Goal: Task Accomplishment & Management: Use online tool/utility

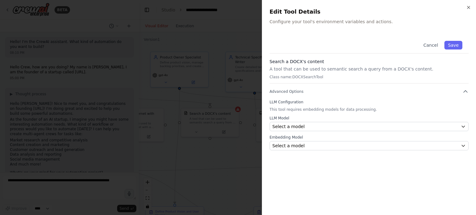
scroll to position [794, 0]
click at [470, 7] on icon "button" at bounding box center [468, 7] width 5 height 5
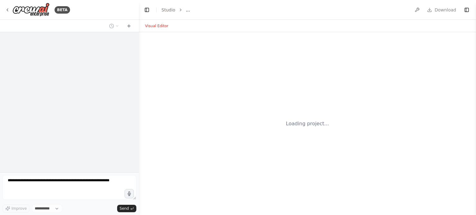
select select "****"
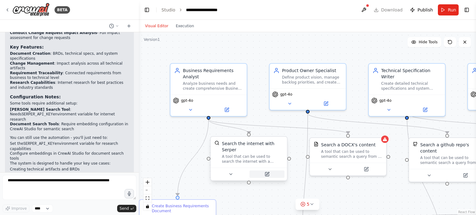
scroll to position [794, 0]
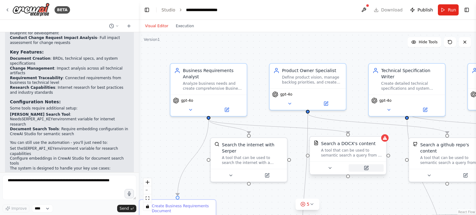
click at [366, 168] on icon at bounding box center [366, 167] width 3 height 3
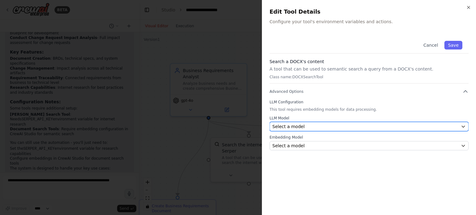
click at [310, 127] on div "Select a model" at bounding box center [365, 127] width 186 height 6
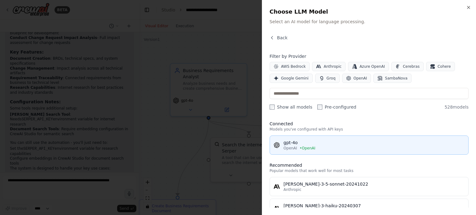
scroll to position [0, 0]
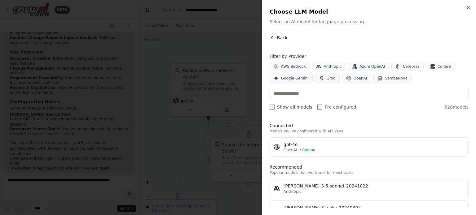
click at [271, 37] on icon "button" at bounding box center [271, 37] width 5 height 5
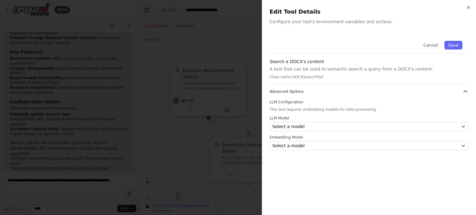
click at [462, 92] on icon "button" at bounding box center [465, 92] width 6 height 6
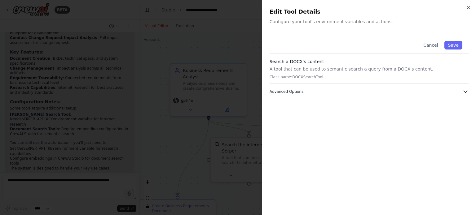
click at [465, 91] on icon "button" at bounding box center [465, 92] width 6 height 6
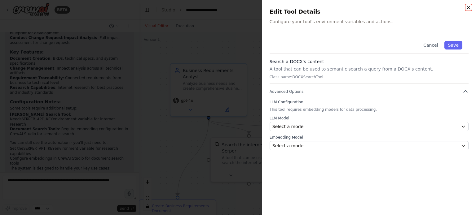
click at [467, 7] on icon "button" at bounding box center [468, 7] width 5 height 5
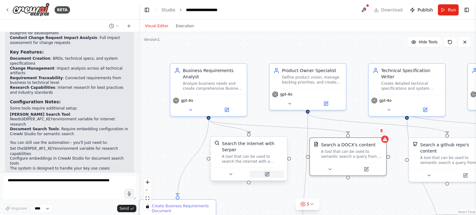
click at [269, 171] on button at bounding box center [266, 174] width 35 height 7
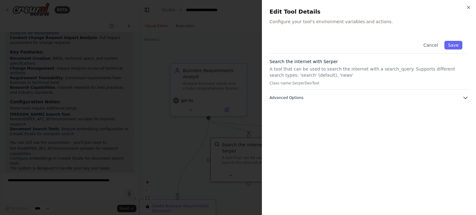
click at [291, 97] on span "Advanced Options" at bounding box center [286, 97] width 34 height 5
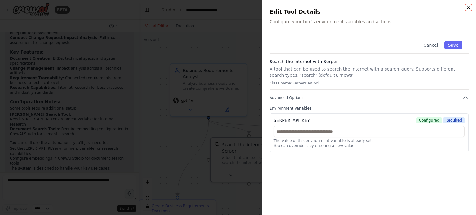
click at [469, 9] on icon "button" at bounding box center [468, 7] width 5 height 5
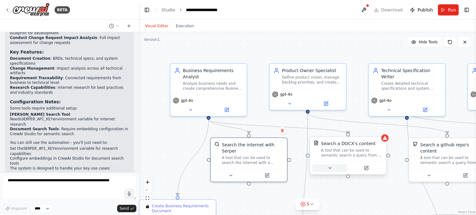
click at [329, 170] on icon at bounding box center [329, 168] width 5 height 5
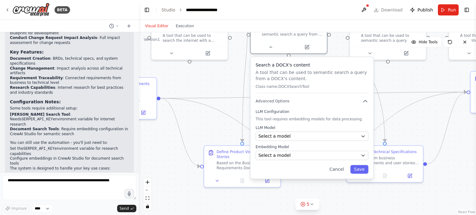
drag, startPoint x: 266, startPoint y: 193, endPoint x: 207, endPoint y: 70, distance: 136.4
click at [207, 70] on div ".deletable-edge-delete-btn { width: 20px; height: 20px; border: 0px solid #ffff…" at bounding box center [307, 123] width 337 height 183
click at [341, 169] on button "Cancel" at bounding box center [336, 169] width 22 height 9
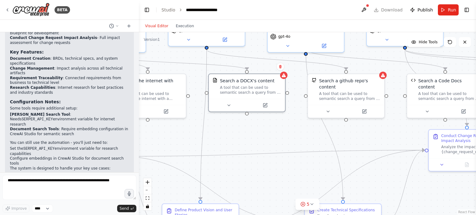
drag, startPoint x: 324, startPoint y: 118, endPoint x: 271, endPoint y: 174, distance: 76.7
click at [276, 175] on div ".deletable-edge-delete-btn { width: 20px; height: 20px; border: 0px solid #ffff…" at bounding box center [307, 123] width 337 height 183
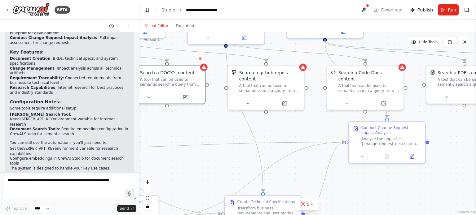
drag, startPoint x: 279, startPoint y: 120, endPoint x: 205, endPoint y: 113, distance: 74.0
click at [205, 113] on div ".deletable-edge-delete-btn { width: 20px; height: 20px; border: 0px solid #ffff…" at bounding box center [307, 123] width 337 height 183
click at [292, 98] on button at bounding box center [284, 101] width 35 height 7
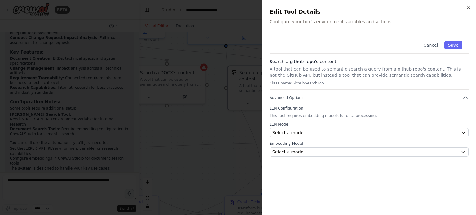
click at [470, 4] on div "Close Edit Tool Details Configure your tool's environment variables and actions…" at bounding box center [369, 107] width 214 height 215
click at [467, 5] on icon "button" at bounding box center [468, 7] width 5 height 5
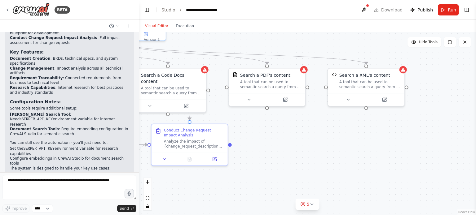
drag, startPoint x: 446, startPoint y: 119, endPoint x: 249, endPoint y: 121, distance: 197.2
click at [249, 121] on div ".deletable-edge-delete-btn { width: 20px; height: 20px; border: 0px solid #ffff…" at bounding box center [307, 123] width 337 height 183
click at [385, 100] on icon at bounding box center [384, 99] width 4 height 4
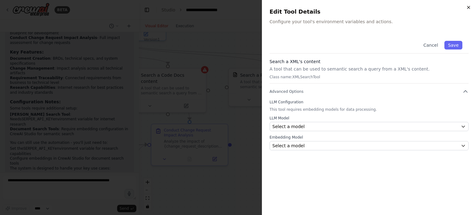
click at [468, 7] on icon "button" at bounding box center [468, 7] width 5 height 5
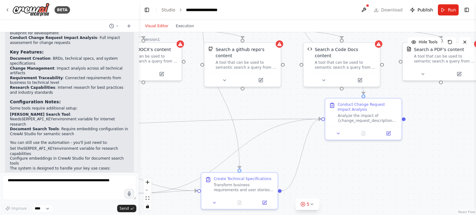
drag, startPoint x: 302, startPoint y: 144, endPoint x: 475, endPoint y: 118, distance: 175.6
click at [475, 118] on div "BETA Hello! I'm the CrewAI assistant. What kind of automation do you want to bu…" at bounding box center [238, 107] width 476 height 215
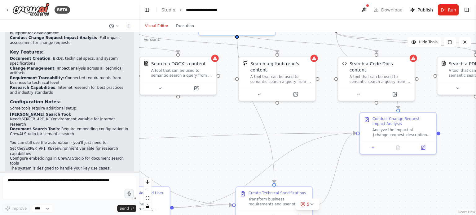
drag, startPoint x: 245, startPoint y: 110, endPoint x: 280, endPoint y: 124, distance: 37.5
click at [280, 124] on div ".deletable-edge-delete-btn { width: 20px; height: 20px; border: 0px solid #ffff…" at bounding box center [307, 123] width 337 height 183
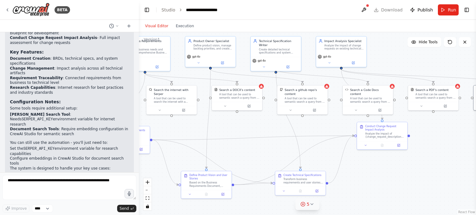
click at [312, 205] on icon at bounding box center [311, 204] width 5 height 5
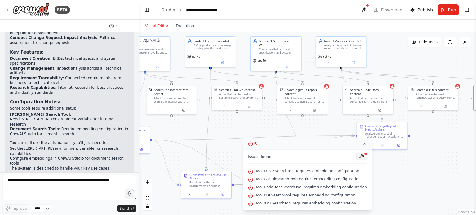
click at [357, 158] on button at bounding box center [361, 156] width 11 height 7
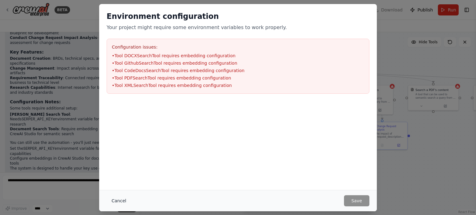
click at [114, 201] on button "Cancel" at bounding box center [119, 200] width 24 height 11
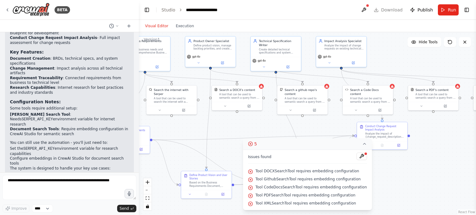
click at [281, 178] on span "Tool GithubSearchTool requires embedding configuration" at bounding box center [307, 179] width 105 height 5
click at [315, 108] on icon at bounding box center [313, 109] width 3 height 3
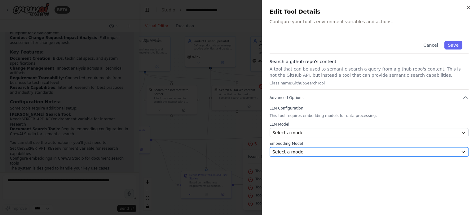
click at [302, 152] on div "Select a model" at bounding box center [365, 152] width 186 height 6
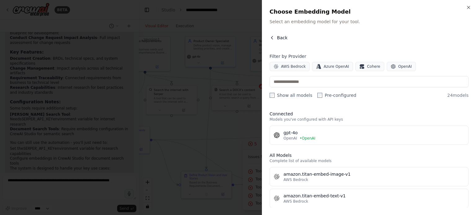
click at [278, 38] on span "Back" at bounding box center [282, 38] width 11 height 6
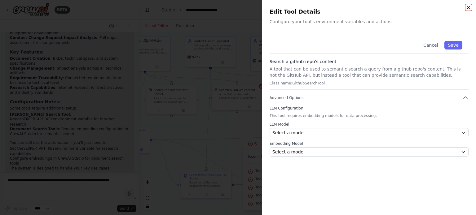
click at [469, 7] on icon "button" at bounding box center [468, 7] width 5 height 5
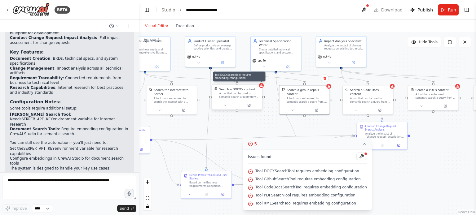
click at [261, 87] on icon at bounding box center [260, 85] width 3 height 3
click at [254, 93] on div "A tool that can be used to semantic search a query from a DOCX's content." at bounding box center [239, 95] width 41 height 7
click at [249, 104] on button at bounding box center [248, 105] width 23 height 5
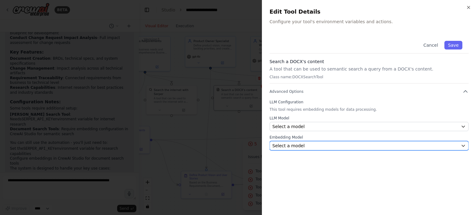
click at [303, 145] on div "Select a model" at bounding box center [365, 146] width 186 height 6
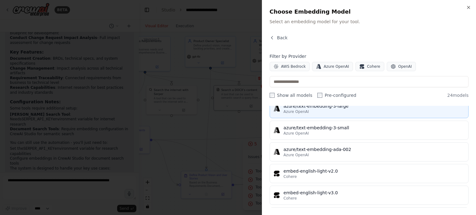
scroll to position [271, 0]
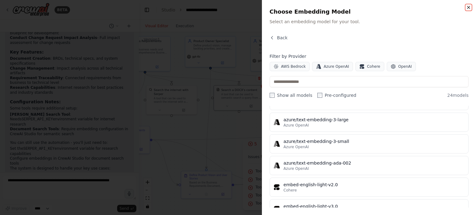
click at [469, 7] on icon "button" at bounding box center [468, 7] width 5 height 5
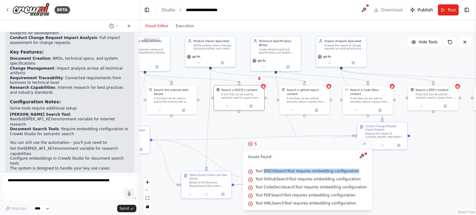
drag, startPoint x: 269, startPoint y: 171, endPoint x: 348, endPoint y: 172, distance: 79.3
click at [353, 174] on div "Tool DOCXSearchTool requires embedding configuration" at bounding box center [307, 172] width 119 height 8
drag, startPoint x: 261, startPoint y: 172, endPoint x: 348, endPoint y: 172, distance: 86.7
click at [360, 172] on div "Tool DOCXSearchTool requires embedding configuration" at bounding box center [307, 172] width 119 height 8
copy span "Tool DOCXSearchTool requires embedding configuration"
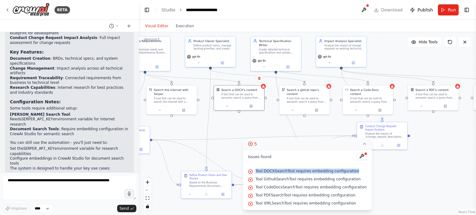
copy span "Tool DOCXSearchTool requires embedding configuration"
click at [252, 107] on button at bounding box center [250, 105] width 23 height 5
click at [253, 103] on button at bounding box center [250, 105] width 23 height 5
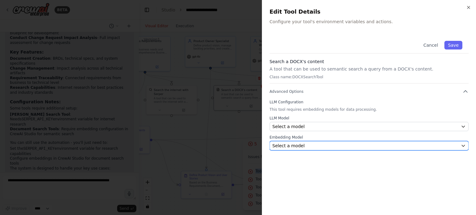
click at [305, 146] on div "Select a model" at bounding box center [365, 146] width 186 height 6
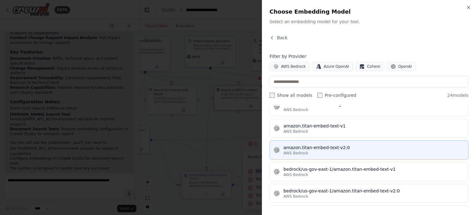
scroll to position [0, 0]
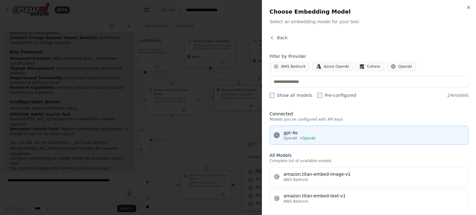
click at [326, 136] on div "OpenAI • OpenAI" at bounding box center [373, 138] width 181 height 5
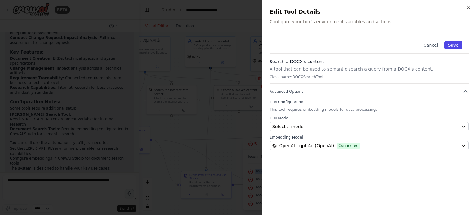
click at [455, 43] on button "Save" at bounding box center [453, 45] width 18 height 9
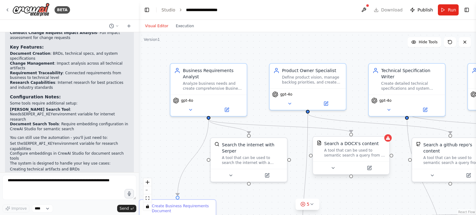
scroll to position [794, 0]
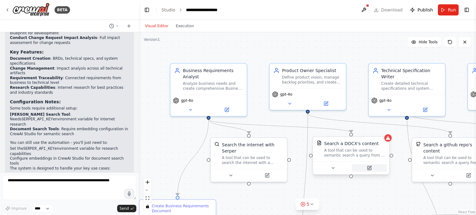
click at [371, 167] on icon at bounding box center [369, 168] width 5 height 5
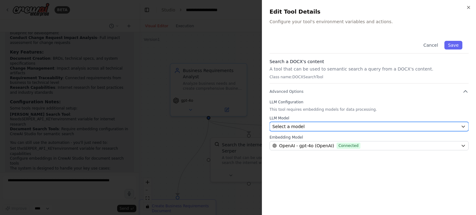
click at [302, 126] on div "Select a model" at bounding box center [365, 127] width 186 height 6
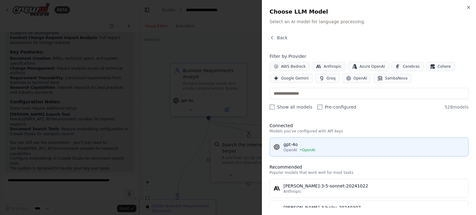
click at [304, 151] on span "• OpenAI" at bounding box center [307, 150] width 16 height 5
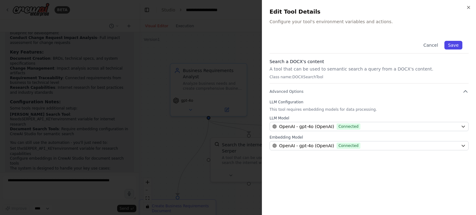
click at [457, 46] on button "Save" at bounding box center [453, 45] width 18 height 9
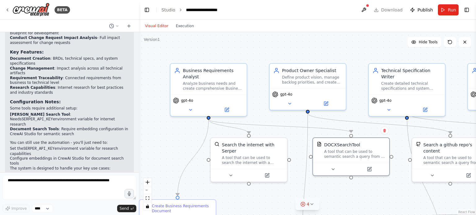
click at [307, 206] on span "4" at bounding box center [308, 204] width 3 height 6
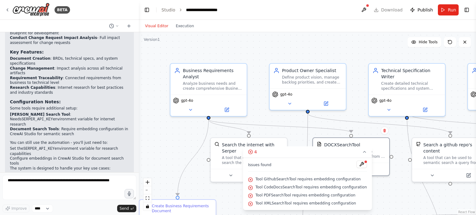
click at [411, 183] on div ".deletable-edge-delete-btn { width: 20px; height: 20px; border: 0px solid #ffff…" at bounding box center [307, 123] width 337 height 183
click at [253, 151] on icon at bounding box center [250, 152] width 5 height 5
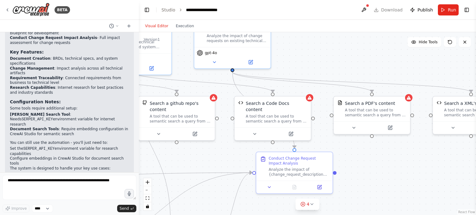
drag, startPoint x: 404, startPoint y: 200, endPoint x: 131, endPoint y: 159, distance: 275.8
click at [132, 159] on div "BETA Hello! I'm the CrewAI assistant. What kind of automation do you want to bu…" at bounding box center [238, 107] width 476 height 215
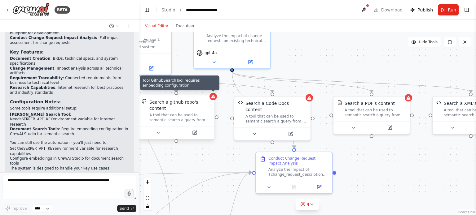
click at [213, 99] on icon at bounding box center [213, 96] width 5 height 5
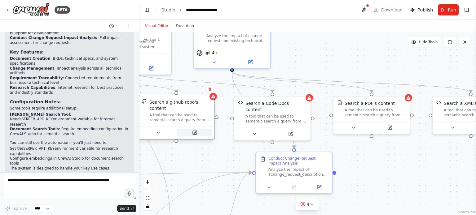
click at [194, 131] on icon at bounding box center [195, 133] width 4 height 4
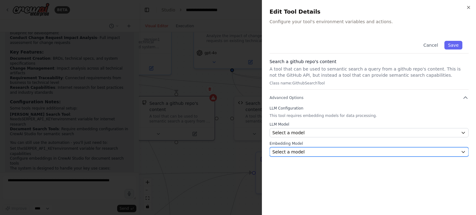
click at [303, 149] on div "Select a model" at bounding box center [365, 152] width 186 height 6
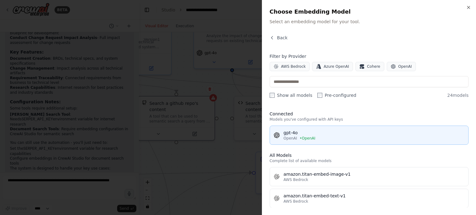
click at [304, 135] on div "gpt-4o" at bounding box center [373, 133] width 181 height 6
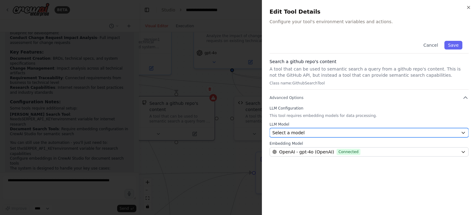
click at [304, 135] on div "Select a model" at bounding box center [365, 133] width 186 height 6
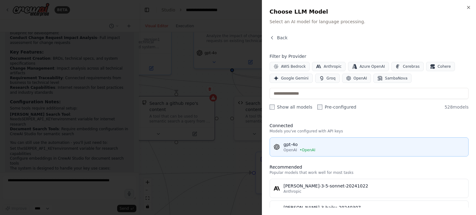
click at [299, 147] on div "gpt-4o" at bounding box center [373, 144] width 181 height 6
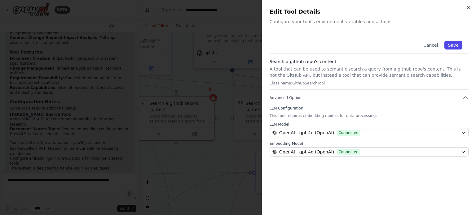
click at [452, 46] on button "Save" at bounding box center [453, 45] width 18 height 9
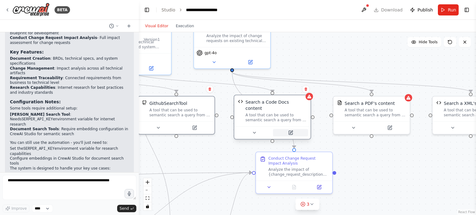
click at [293, 130] on icon at bounding box center [290, 132] width 5 height 5
click at [293, 131] on icon at bounding box center [294, 132] width 3 height 3
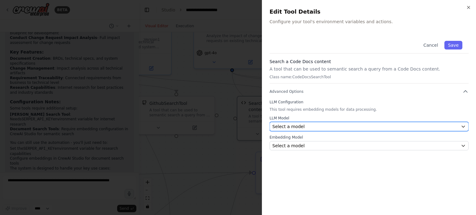
click at [303, 128] on div "Select a model" at bounding box center [365, 127] width 186 height 6
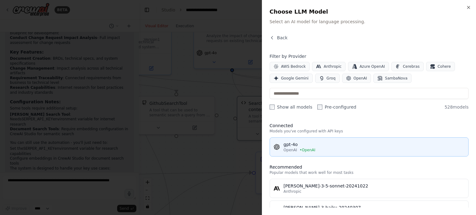
click at [306, 146] on div "gpt-4o" at bounding box center [373, 144] width 181 height 6
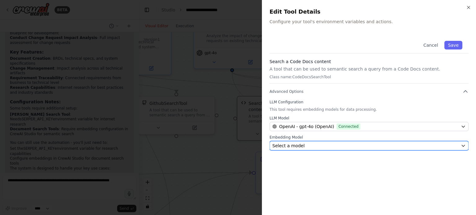
click at [300, 145] on div "Select a model" at bounding box center [365, 146] width 186 height 6
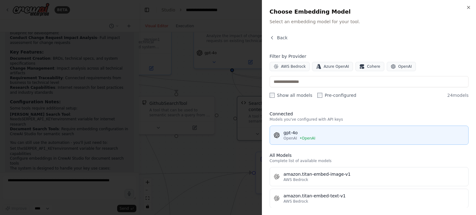
click at [295, 140] on span "OpenAI" at bounding box center [290, 138] width 14 height 5
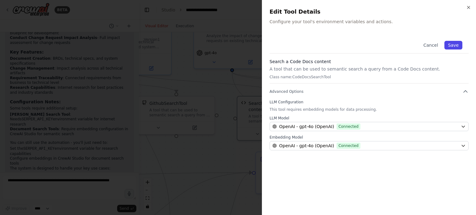
click at [456, 46] on button "Save" at bounding box center [453, 45] width 18 height 9
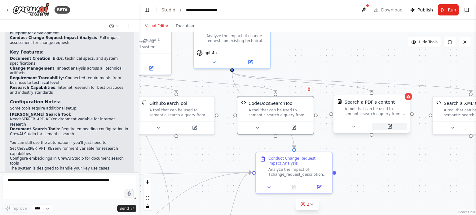
click at [390, 124] on icon at bounding box center [389, 126] width 5 height 5
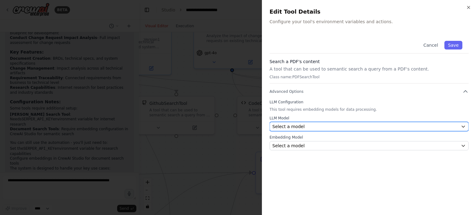
click at [313, 125] on div "Select a model" at bounding box center [365, 127] width 186 height 6
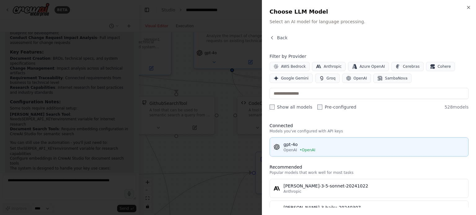
click at [287, 145] on div "gpt-4o" at bounding box center [373, 144] width 181 height 6
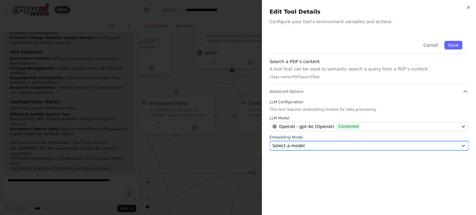
click at [314, 147] on div "Select a model" at bounding box center [365, 146] width 186 height 6
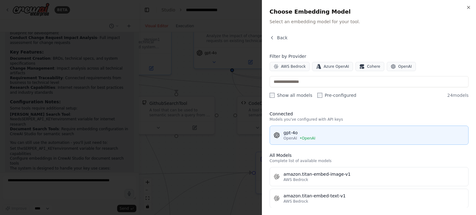
click at [303, 134] on div "gpt-4o" at bounding box center [373, 133] width 181 height 6
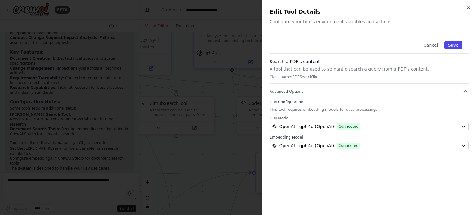
click at [455, 44] on button "Save" at bounding box center [453, 45] width 18 height 9
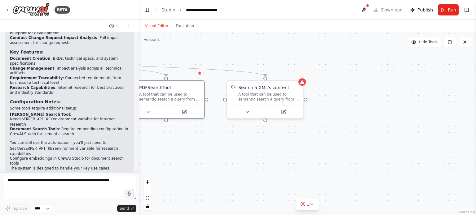
drag, startPoint x: 414, startPoint y: 174, endPoint x: 208, endPoint y: 158, distance: 205.9
click at [208, 158] on div ".deletable-edge-delete-btn { width: 20px; height: 20px; border: 0px solid #ffff…" at bounding box center [307, 123] width 337 height 183
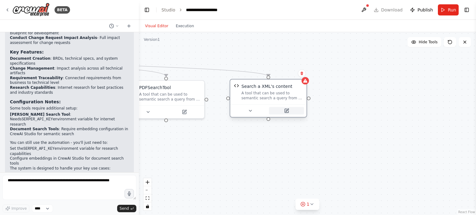
click at [282, 112] on button at bounding box center [286, 110] width 35 height 7
click at [286, 111] on icon at bounding box center [286, 110] width 3 height 3
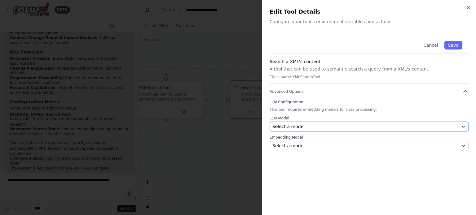
click at [295, 124] on span "Select a model" at bounding box center [288, 127] width 32 height 6
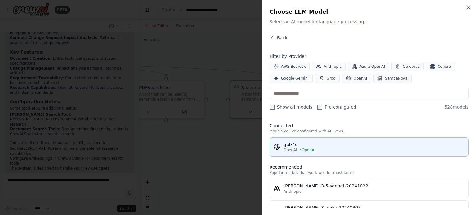
click at [299, 146] on div "gpt-4o" at bounding box center [373, 144] width 181 height 6
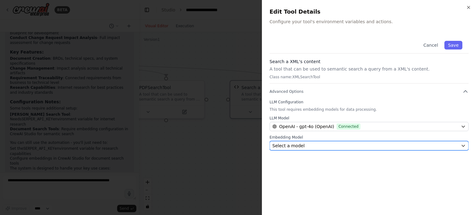
click at [300, 147] on div "Select a model" at bounding box center [365, 146] width 186 height 6
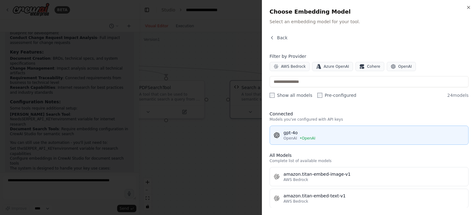
click at [302, 137] on span "• OpenAI" at bounding box center [307, 138] width 16 height 5
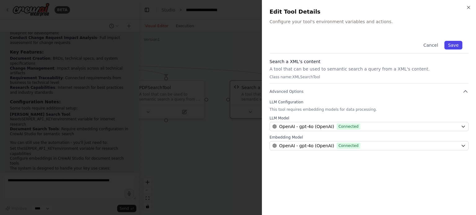
click at [454, 44] on button "Save" at bounding box center [453, 45] width 18 height 9
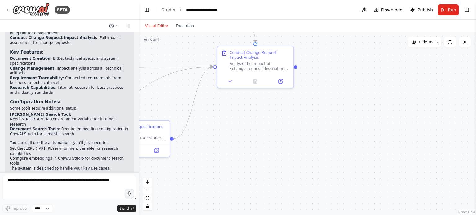
drag, startPoint x: 246, startPoint y: 175, endPoint x: 415, endPoint y: 84, distance: 191.6
click at [415, 84] on div ".deletable-edge-delete-btn { width: 20px; height: 20px; border: 0px solid #ffff…" at bounding box center [307, 123] width 337 height 183
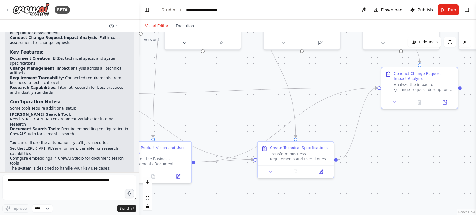
drag, startPoint x: 219, startPoint y: 136, endPoint x: 381, endPoint y: 158, distance: 163.4
click at [381, 158] on div ".deletable-edge-delete-btn { width: 20px; height: 20px; border: 0px solid #ffff…" at bounding box center [307, 123] width 337 height 183
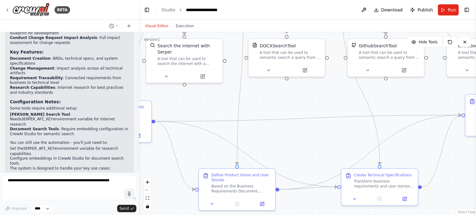
drag, startPoint x: 196, startPoint y: 109, endPoint x: 280, endPoint y: 136, distance: 88.2
click at [280, 136] on div ".deletable-edge-delete-btn { width: 20px; height: 20px; border: 0px solid #ffff…" at bounding box center [307, 123] width 337 height 183
click at [451, 10] on span "Run" at bounding box center [451, 10] width 8 height 6
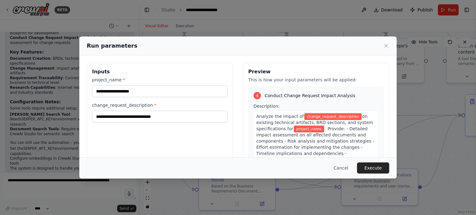
scroll to position [472, 0]
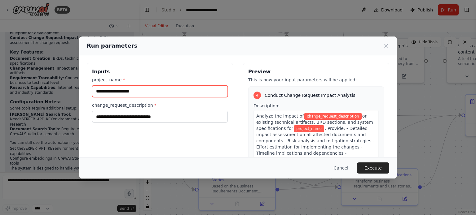
drag, startPoint x: 150, startPoint y: 91, endPoint x: 89, endPoint y: 91, distance: 61.3
click at [89, 91] on div "Inputs project_name * change_request_description *" at bounding box center [160, 136] width 146 height 147
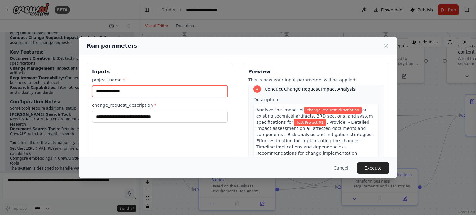
type input "**********"
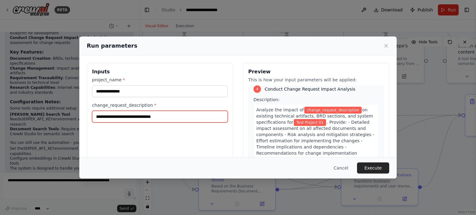
click at [111, 116] on input "change_request_description *" at bounding box center [160, 117] width 136 height 12
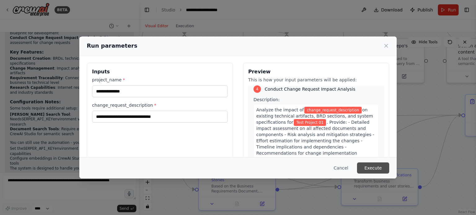
click at [374, 168] on button "Execute" at bounding box center [373, 168] width 32 height 11
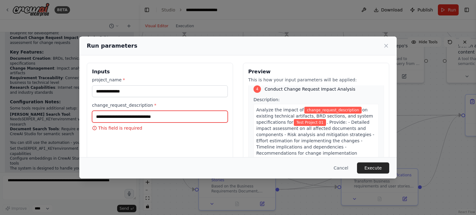
click at [136, 118] on input "change_request_description *" at bounding box center [160, 117] width 136 height 12
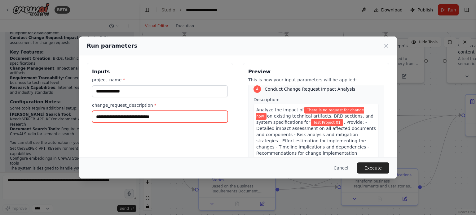
type input "**********"
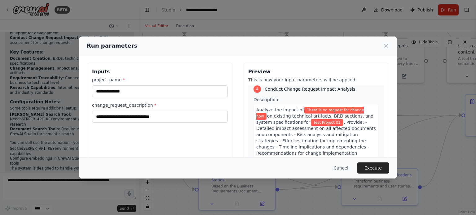
click at [198, 133] on div "**********" at bounding box center [160, 136] width 146 height 147
click at [380, 167] on button "Execute" at bounding box center [373, 168] width 32 height 11
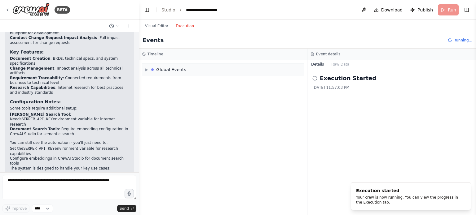
click at [182, 25] on button "Execution" at bounding box center [185, 25] width 26 height 7
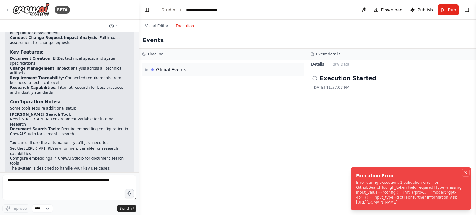
click at [465, 175] on icon "Notifications (F8)" at bounding box center [465, 172] width 5 height 5
